Goal: Understand process/instructions: Learn how to perform a task or action

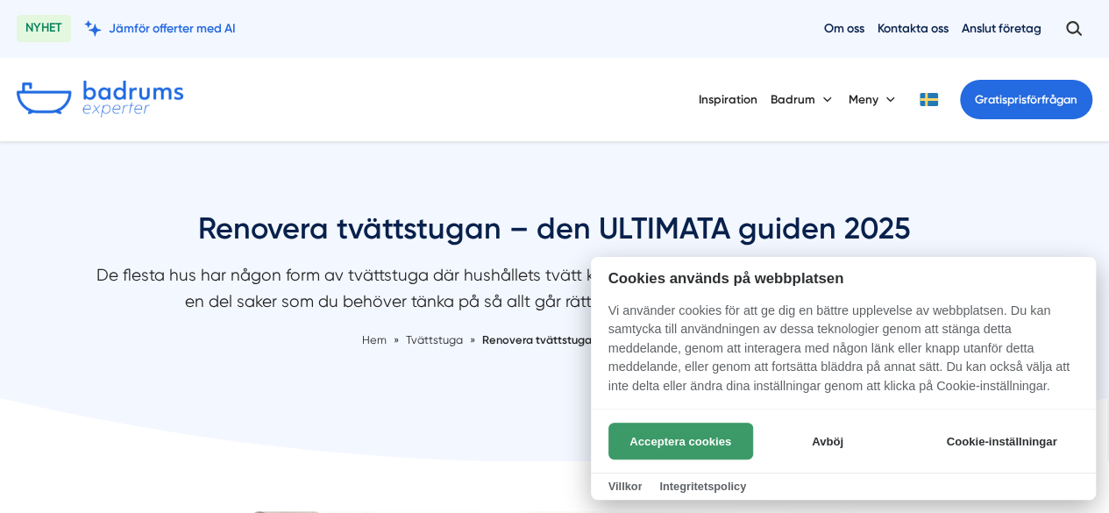
click at [647, 438] on button "Acceptera cookies" at bounding box center [681, 441] width 145 height 37
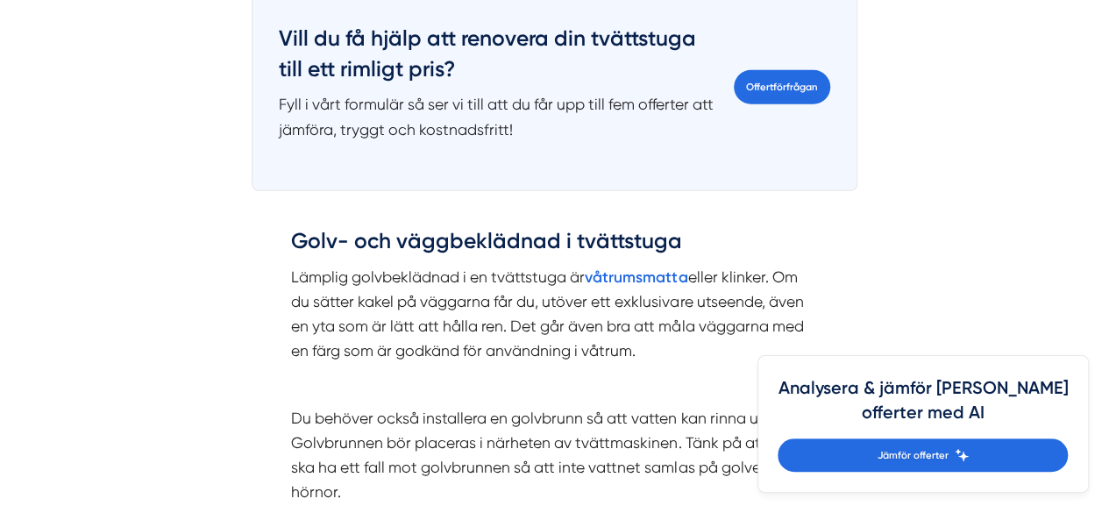
scroll to position [2315, 0]
click at [629, 271] on strong "våtrumsmatta" at bounding box center [636, 276] width 103 height 18
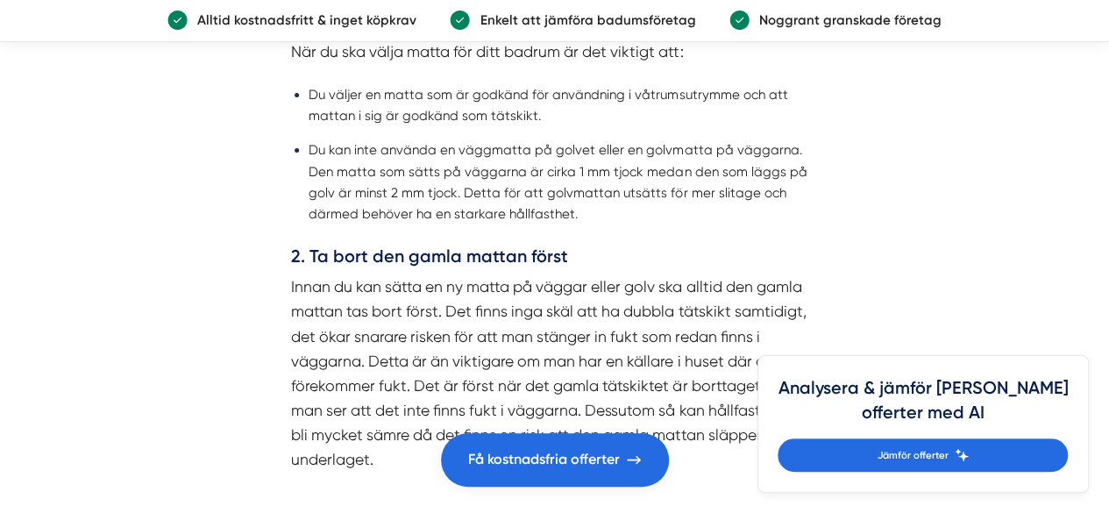
scroll to position [2876, 0]
